Goal: Register for event/course

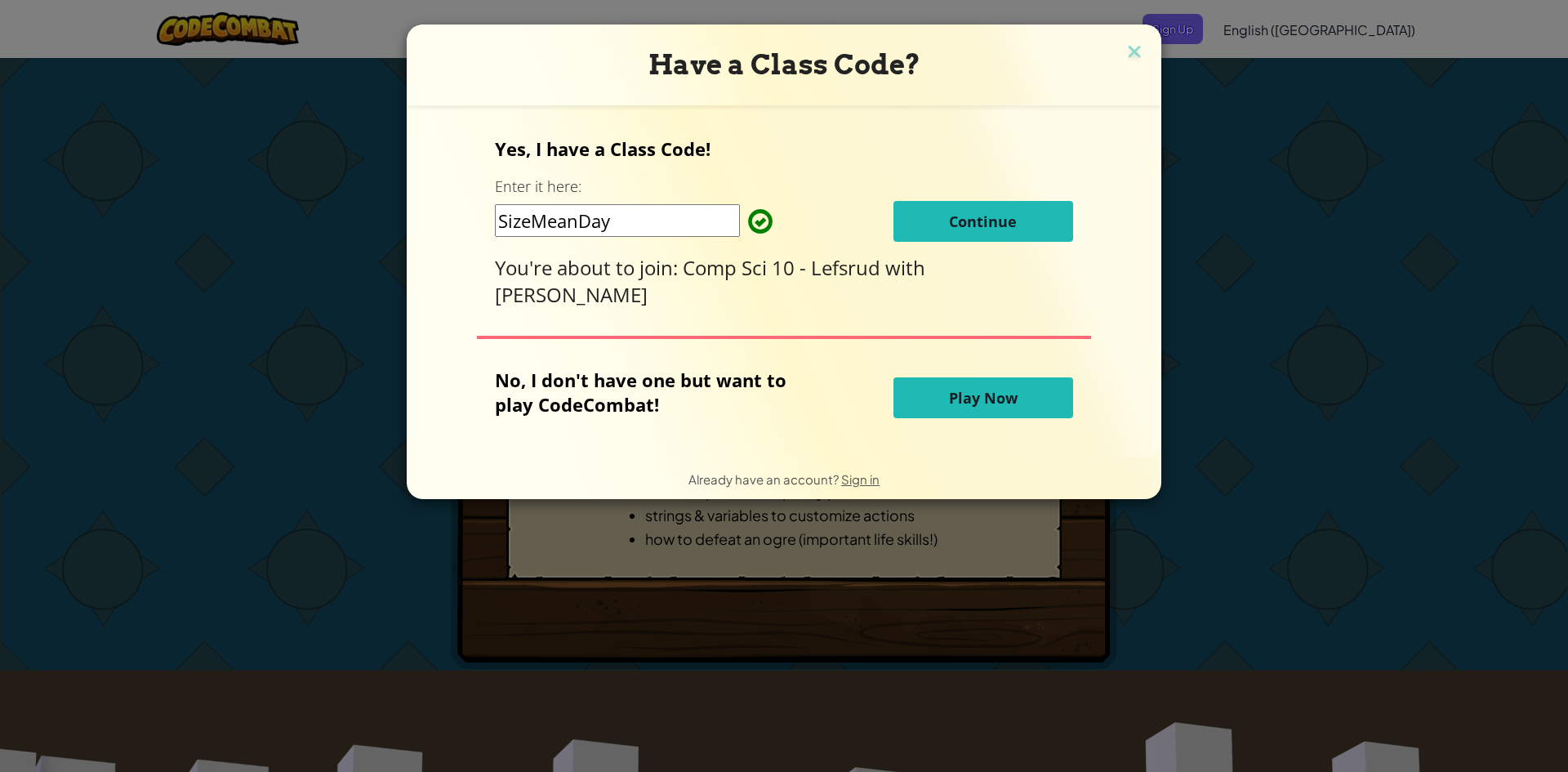
click at [680, 227] on input "SizeMeanDay" at bounding box center [617, 220] width 245 height 32
click at [995, 224] on span "Continue" at bounding box center [982, 222] width 67 height 20
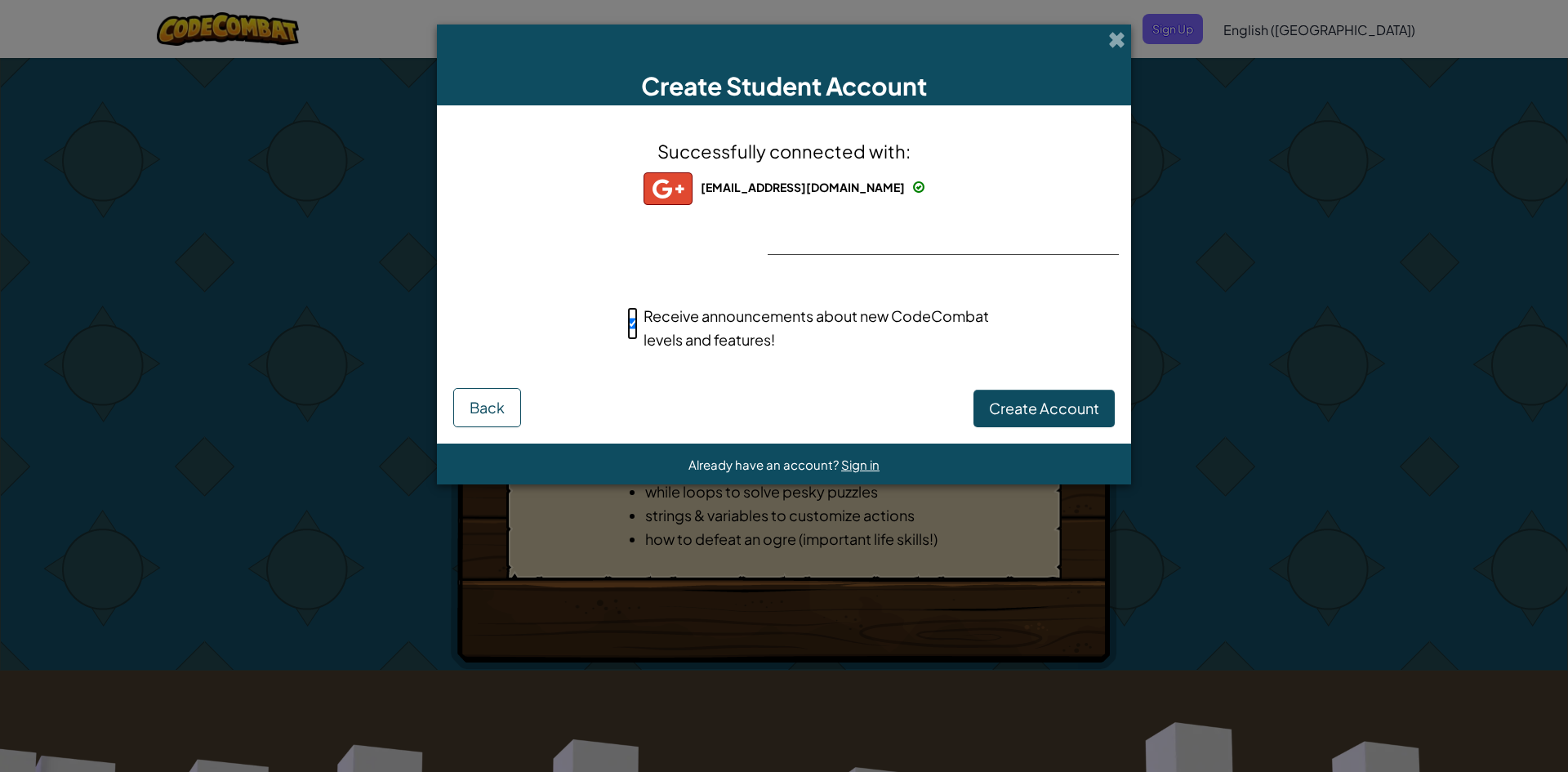
click at [635, 318] on input "Receive announcements about new CodeCombat levels and features!" at bounding box center [633, 323] width 11 height 32
checkbox input "false"
click at [862, 458] on span "Sign in" at bounding box center [860, 465] width 38 height 16
